Goal: Purchase product/service

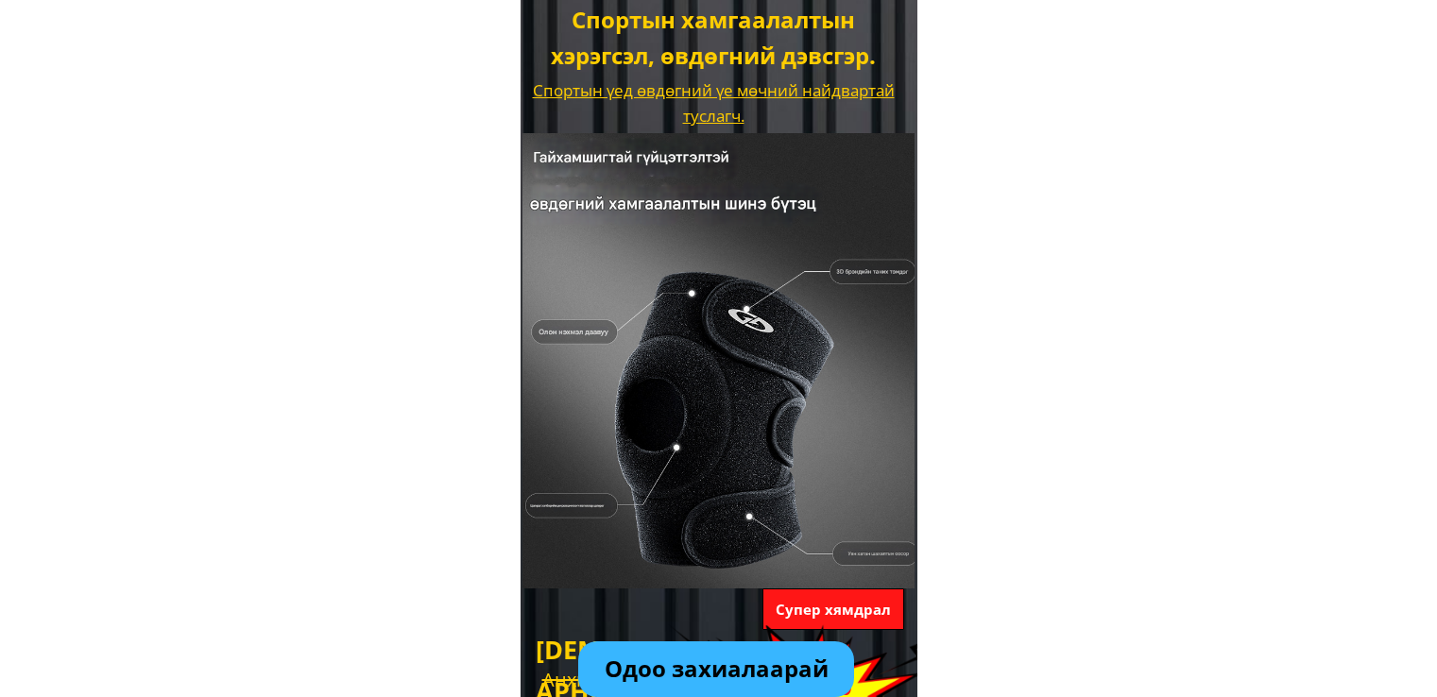
click at [698, 655] on p "Одоо захиалаарай" at bounding box center [716, 670] width 276 height 56
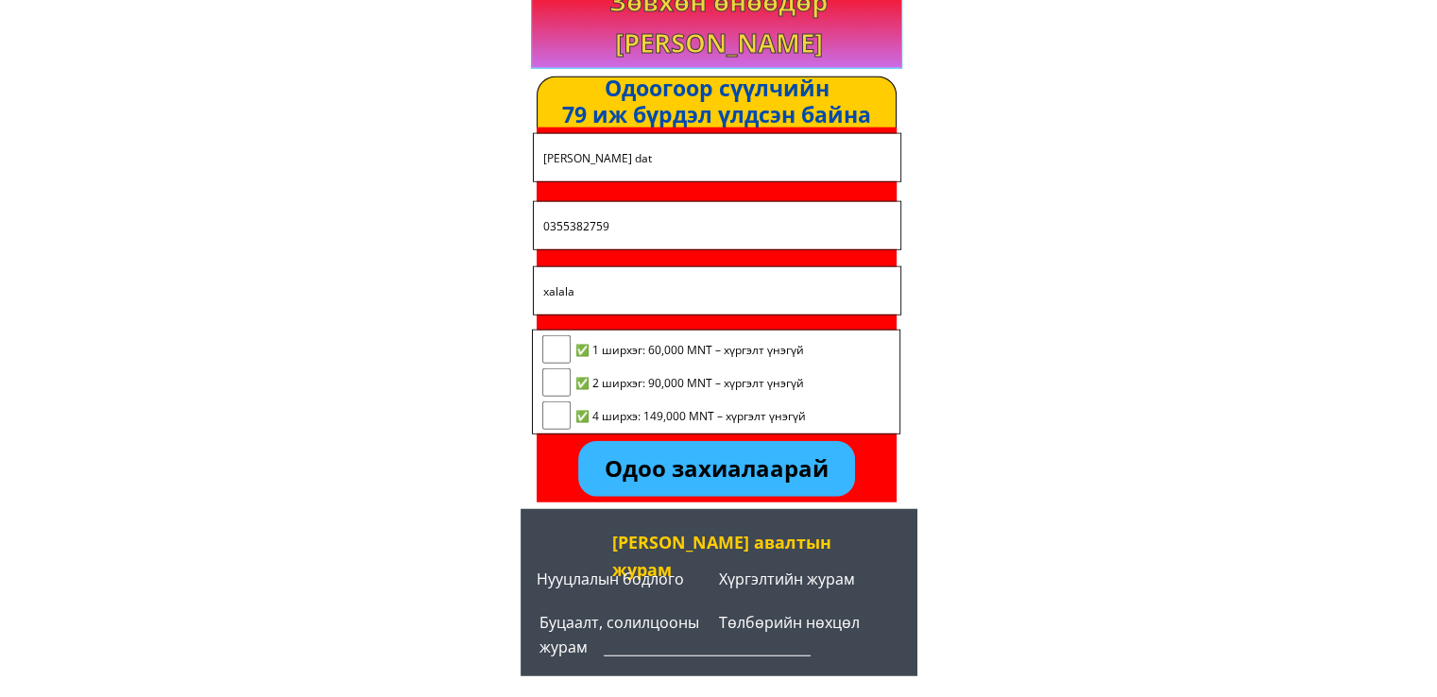
scroll to position [4782, 0]
click at [561, 351] on input "checkbox" at bounding box center [556, 349] width 28 height 28
checkbox input "true"
click at [687, 467] on p "Одоо захиалаарай" at bounding box center [716, 469] width 276 height 56
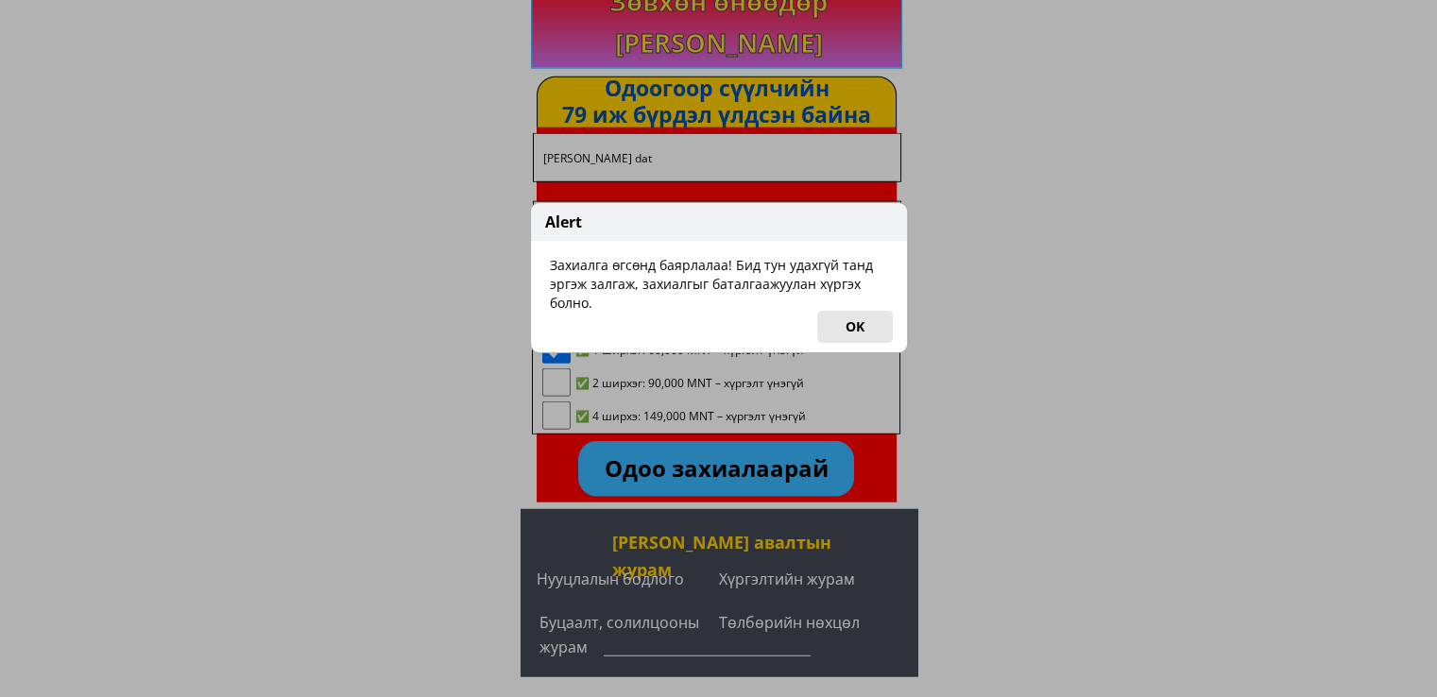
click at [864, 315] on button "OK" at bounding box center [855, 327] width 76 height 32
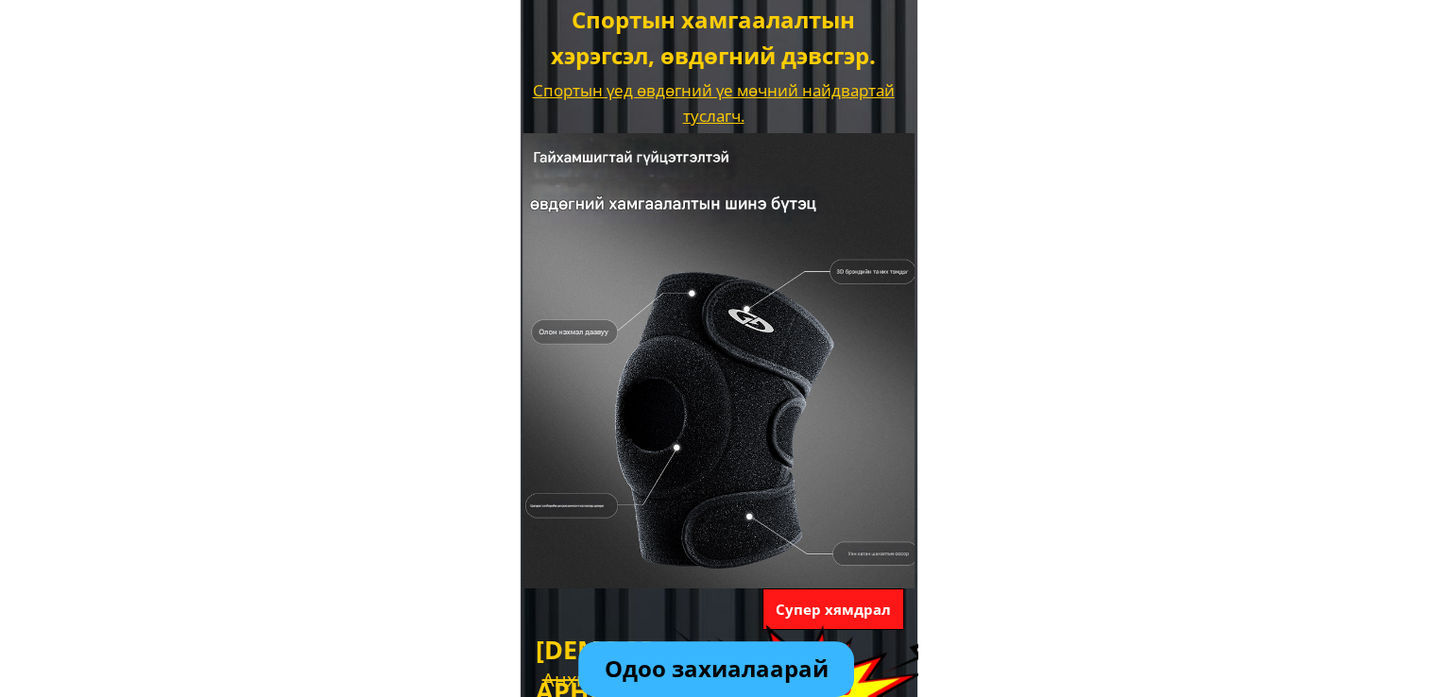
click at [715, 662] on p "Одоо захиалаарай" at bounding box center [716, 670] width 276 height 56
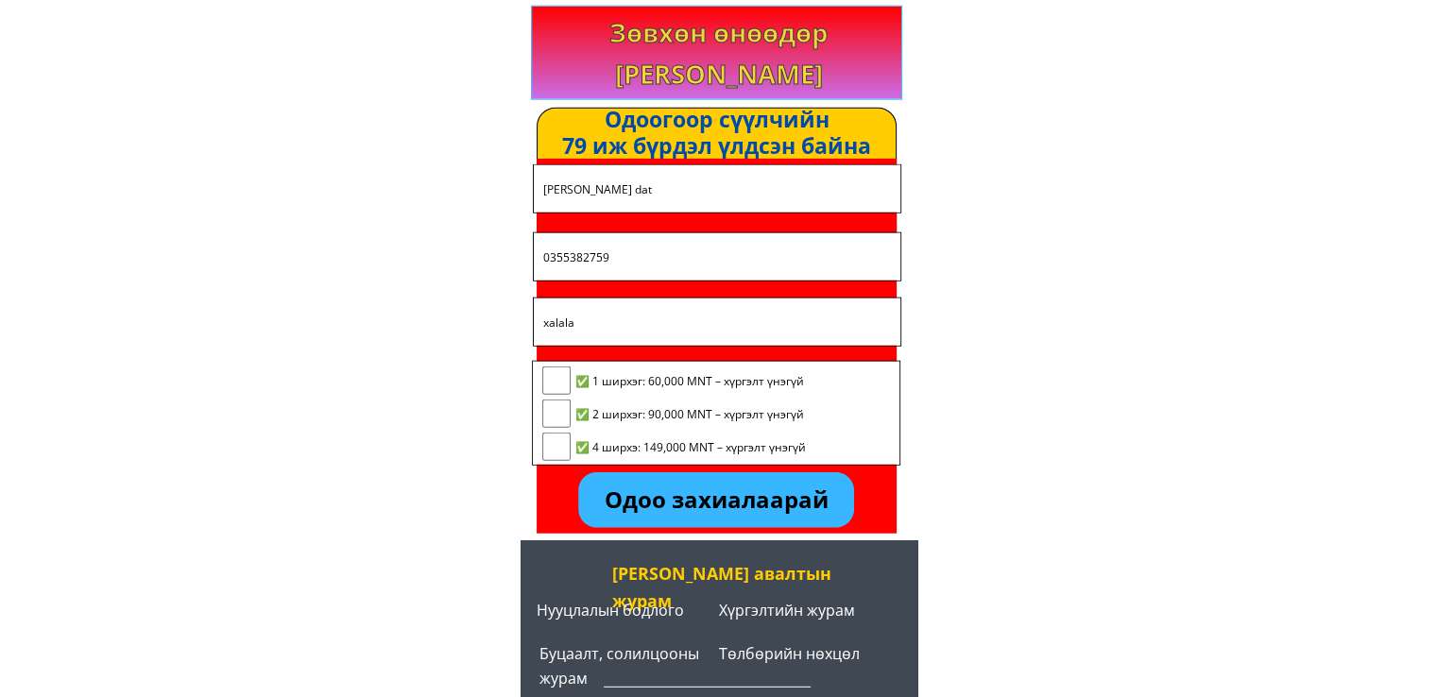
scroll to position [31, 0]
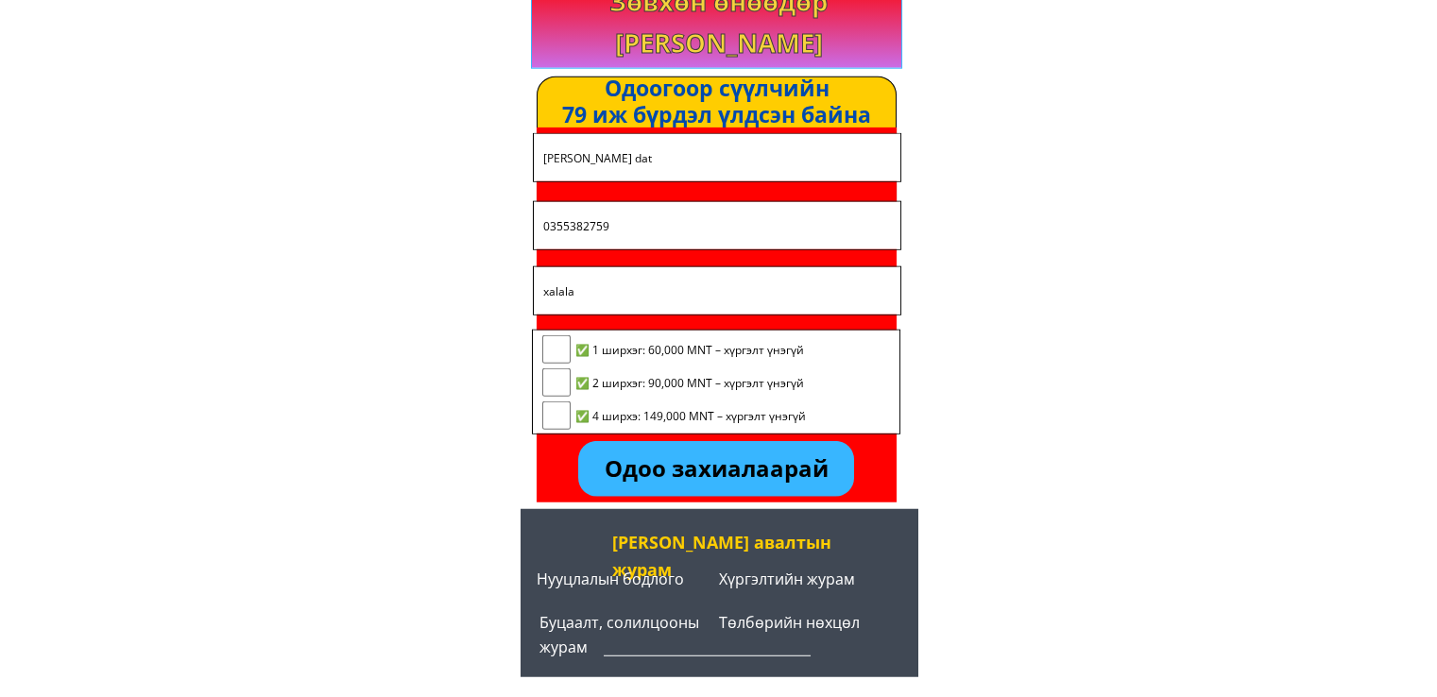
click at [556, 351] on input "checkbox" at bounding box center [556, 349] width 28 height 28
checkbox input "true"
click at [729, 467] on p "Одоо захиалаарай" at bounding box center [716, 469] width 276 height 56
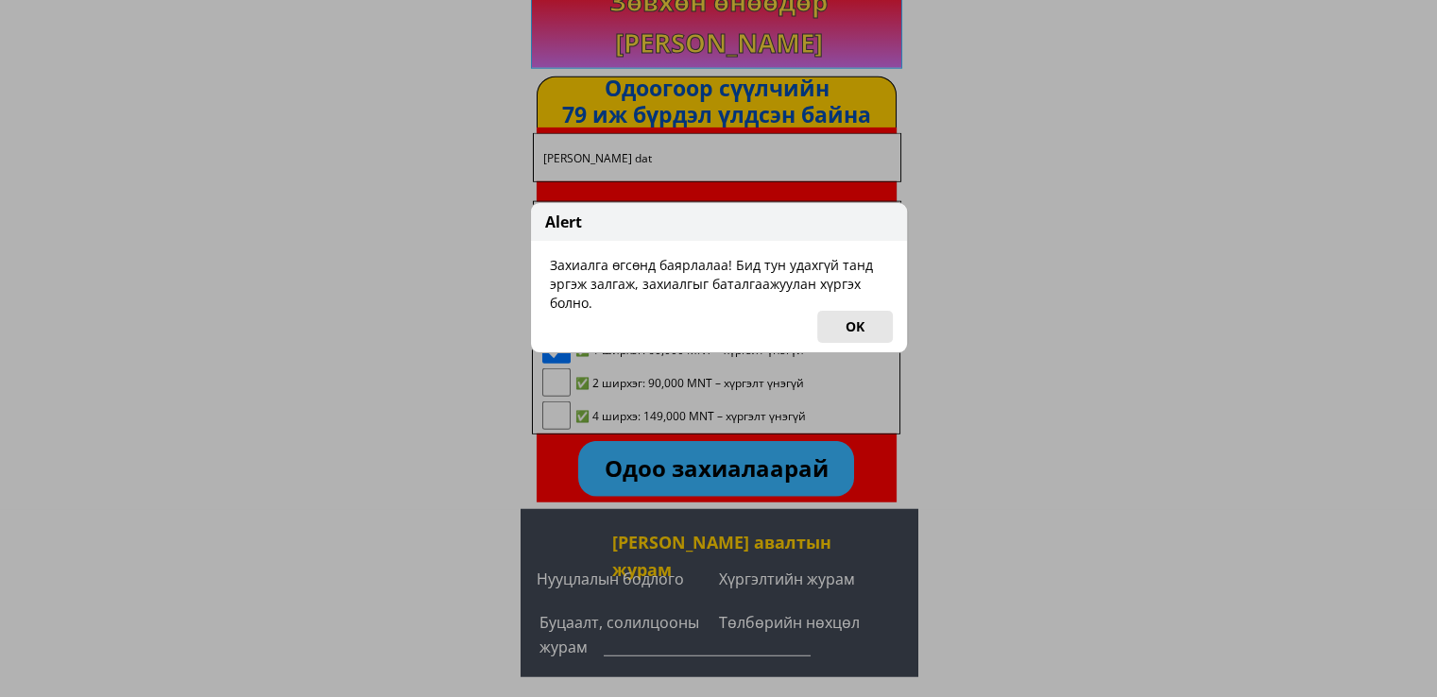
click at [863, 319] on button "OK" at bounding box center [855, 327] width 76 height 32
